Goal: Information Seeking & Learning: Check status

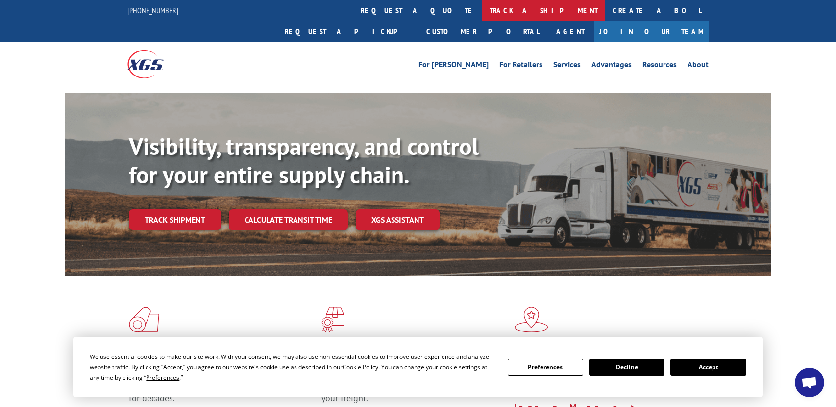
click at [482, 7] on link "track a shipment" at bounding box center [543, 10] width 123 height 21
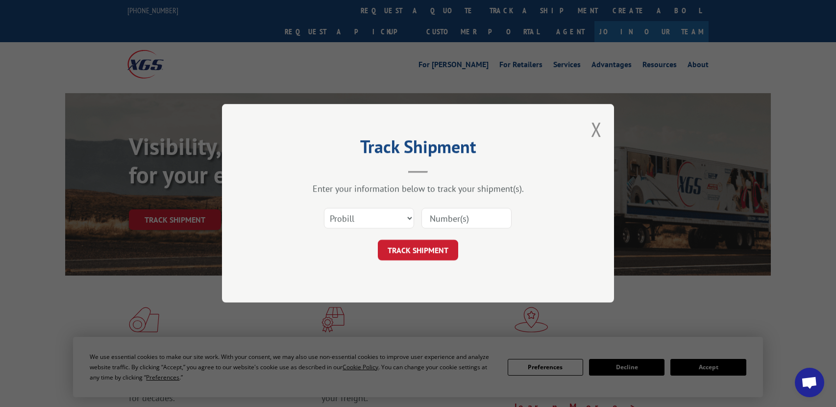
click at [434, 217] on input at bounding box center [466, 218] width 90 height 21
paste input "461617"
type input "461617"
click at [426, 247] on button "TRACK SHIPMENT" at bounding box center [418, 250] width 80 height 21
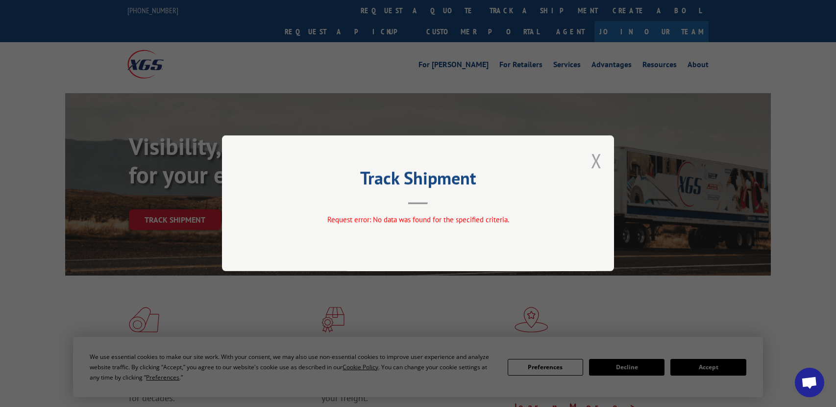
click at [596, 159] on button "Close modal" at bounding box center [596, 160] width 11 height 26
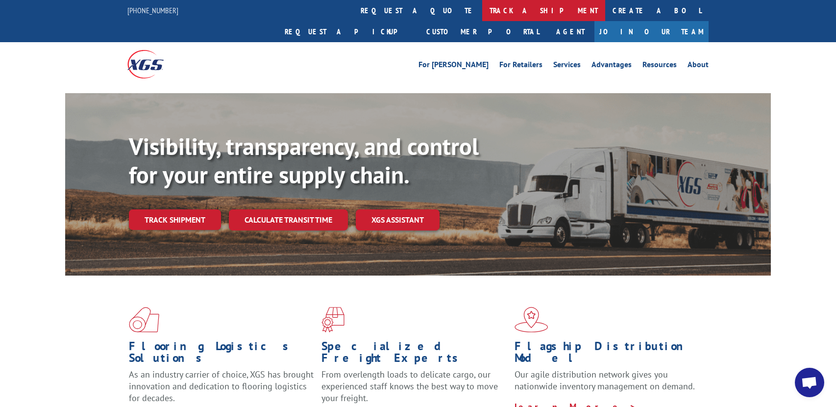
click at [482, 15] on link "track a shipment" at bounding box center [543, 10] width 123 height 21
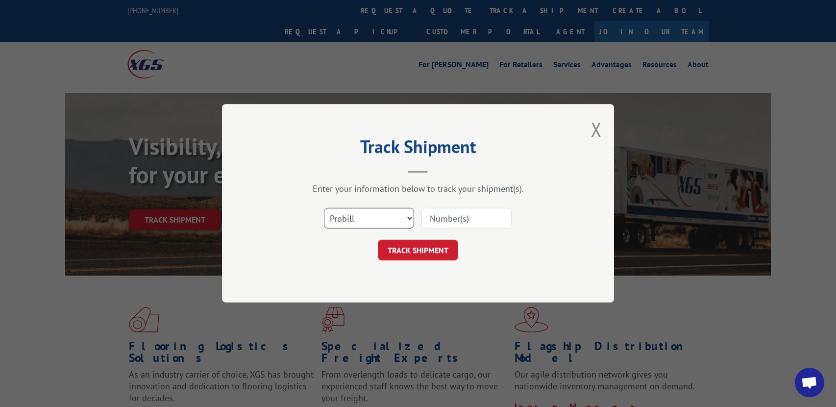
click at [398, 219] on select "Select category... Probill BOL PO" at bounding box center [369, 218] width 90 height 21
select select "po"
click at [324, 208] on select "Select category... Probill BOL PO" at bounding box center [369, 218] width 90 height 21
click at [455, 217] on input at bounding box center [466, 218] width 90 height 21
paste input "461617"
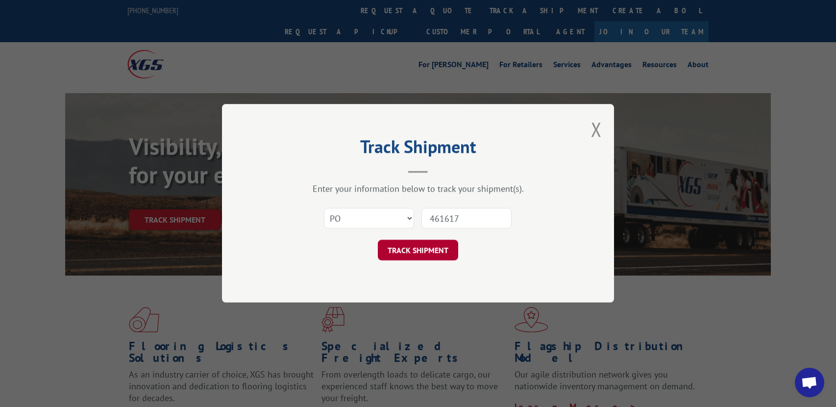
type input "461617"
click at [423, 251] on button "TRACK SHIPMENT" at bounding box center [418, 250] width 80 height 21
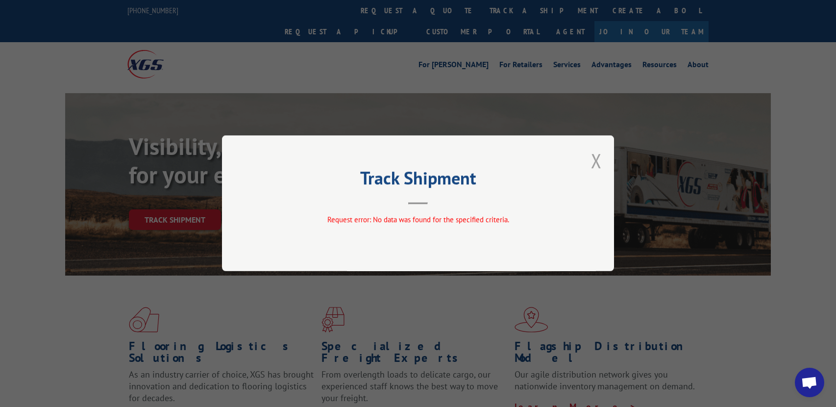
click at [595, 160] on button "Close modal" at bounding box center [596, 160] width 11 height 26
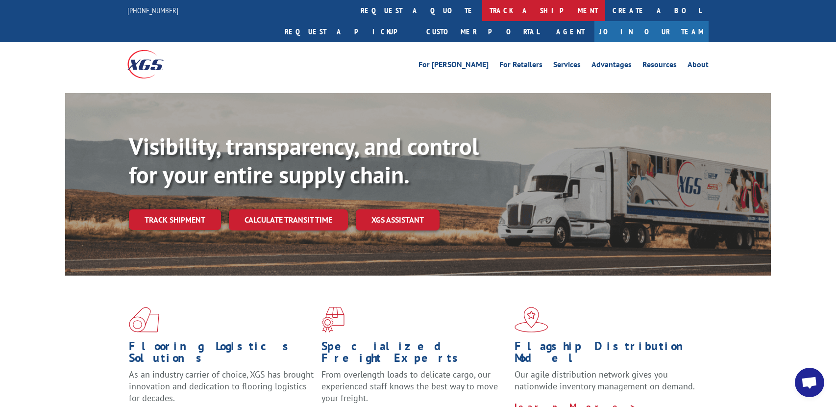
click at [482, 11] on link "track a shipment" at bounding box center [543, 10] width 123 height 21
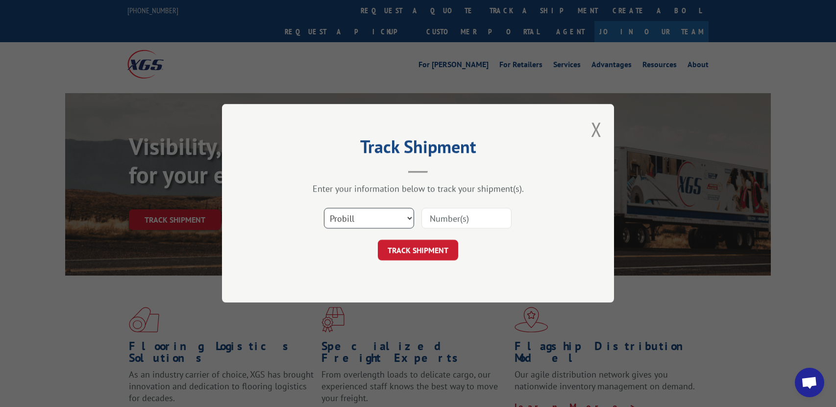
click at [368, 217] on select "Select category... Probill BOL PO" at bounding box center [369, 218] width 90 height 21
select select "bol"
click at [324, 208] on select "Select category... Probill BOL PO" at bounding box center [369, 218] width 90 height 21
click at [470, 223] on input at bounding box center [466, 218] width 90 height 21
paste input "461617"
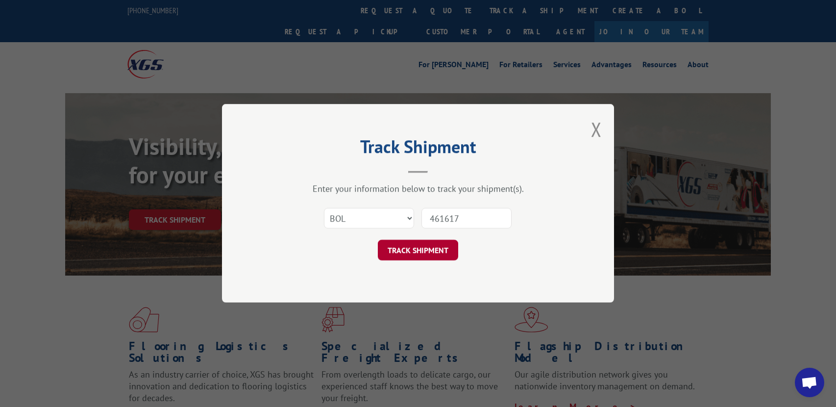
type input "461617"
click at [416, 244] on button "TRACK SHIPMENT" at bounding box center [418, 250] width 80 height 21
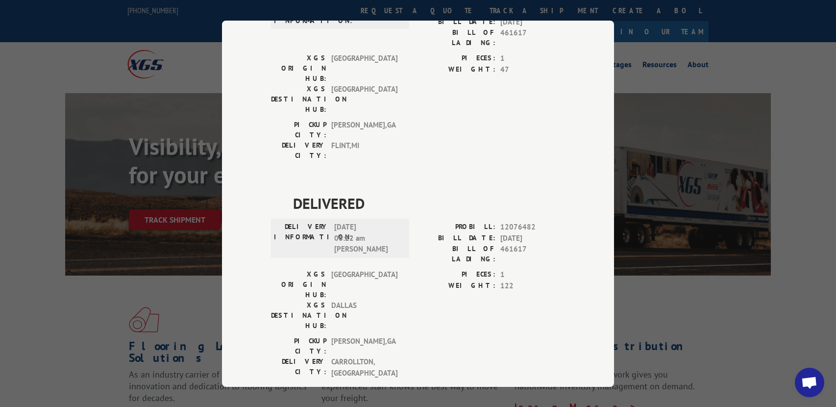
click at [801, 325] on div "Track Shipment DELIVERED DELIVERY INFORMATION: PROBILL: 9296260 BILL DATE: [DAT…" at bounding box center [418, 203] width 836 height 407
